Goal: Task Accomplishment & Management: Manage account settings

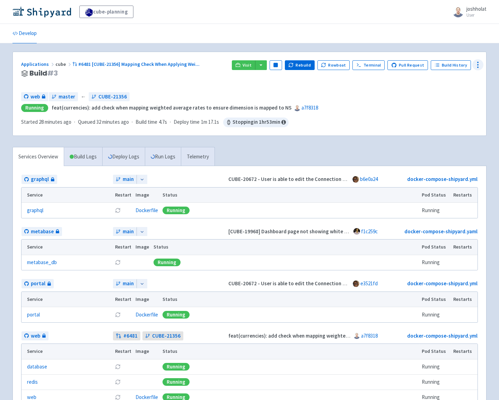
click at [479, 68] on icon at bounding box center [477, 65] width 8 height 8
click at [449, 78] on span "Configure" at bounding box center [450, 80] width 48 height 10
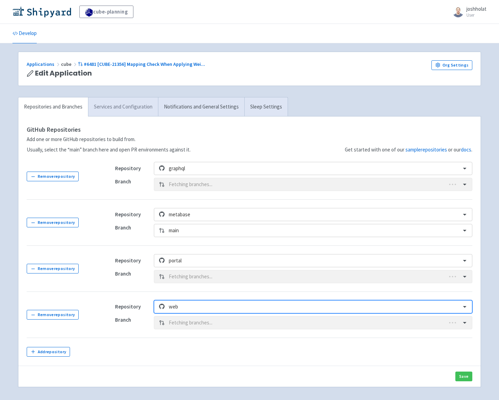
click at [124, 109] on link "Services and Configuration" at bounding box center [123, 106] width 70 height 19
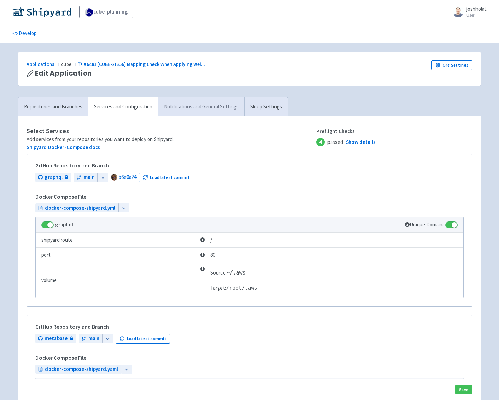
click at [189, 111] on link "Notifications and General Settings" at bounding box center [201, 106] width 86 height 19
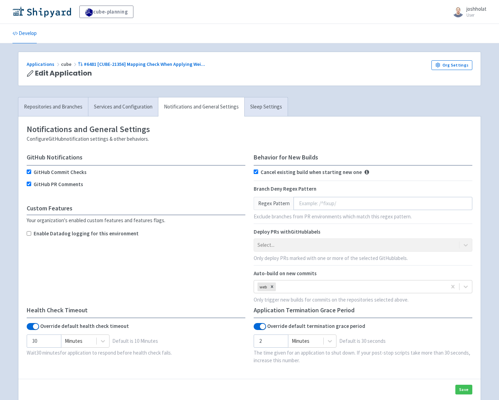
click at [29, 234] on input "Enable Datadog logging for this environment" at bounding box center [29, 233] width 5 height 5
checkbox input "true"
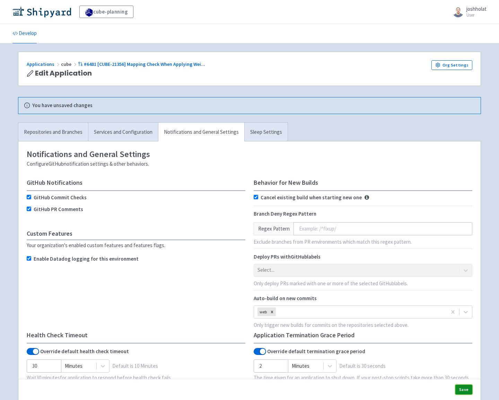
click at [458, 388] on button "Save" at bounding box center [463, 389] width 17 height 10
